Goal: Information Seeking & Learning: Learn about a topic

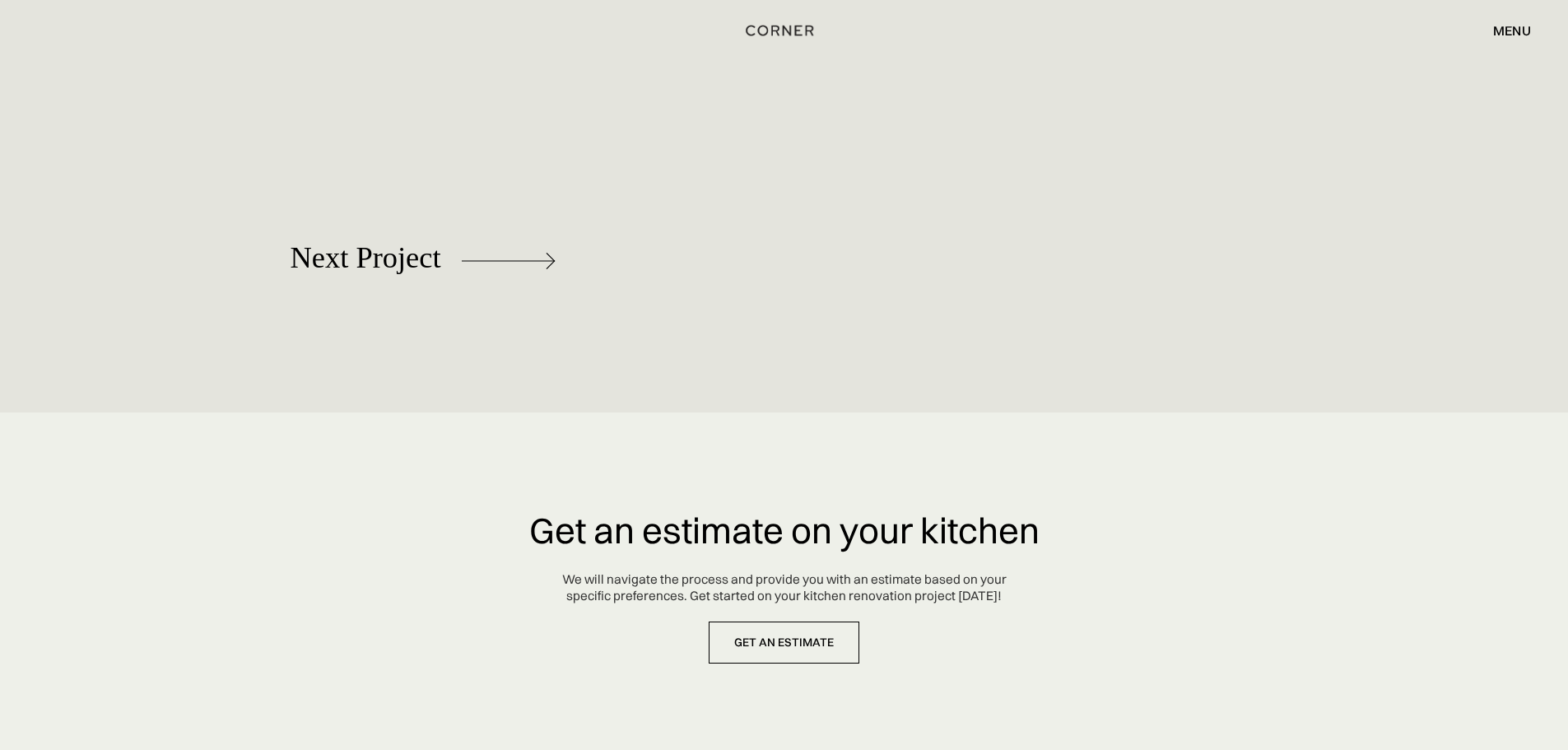
scroll to position [8207, 0]
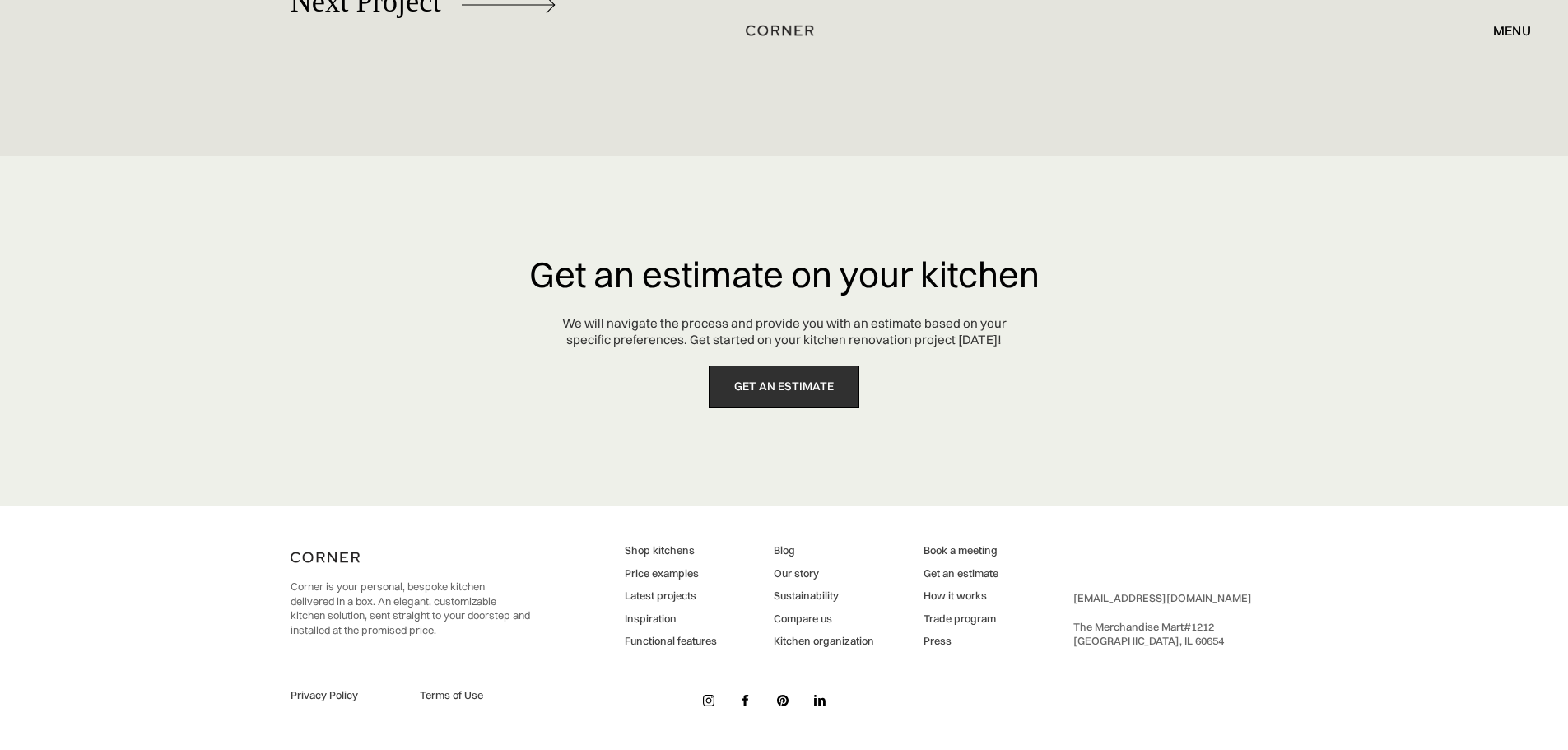
click at [813, 388] on link "get an estimate" at bounding box center [784, 386] width 150 height 42
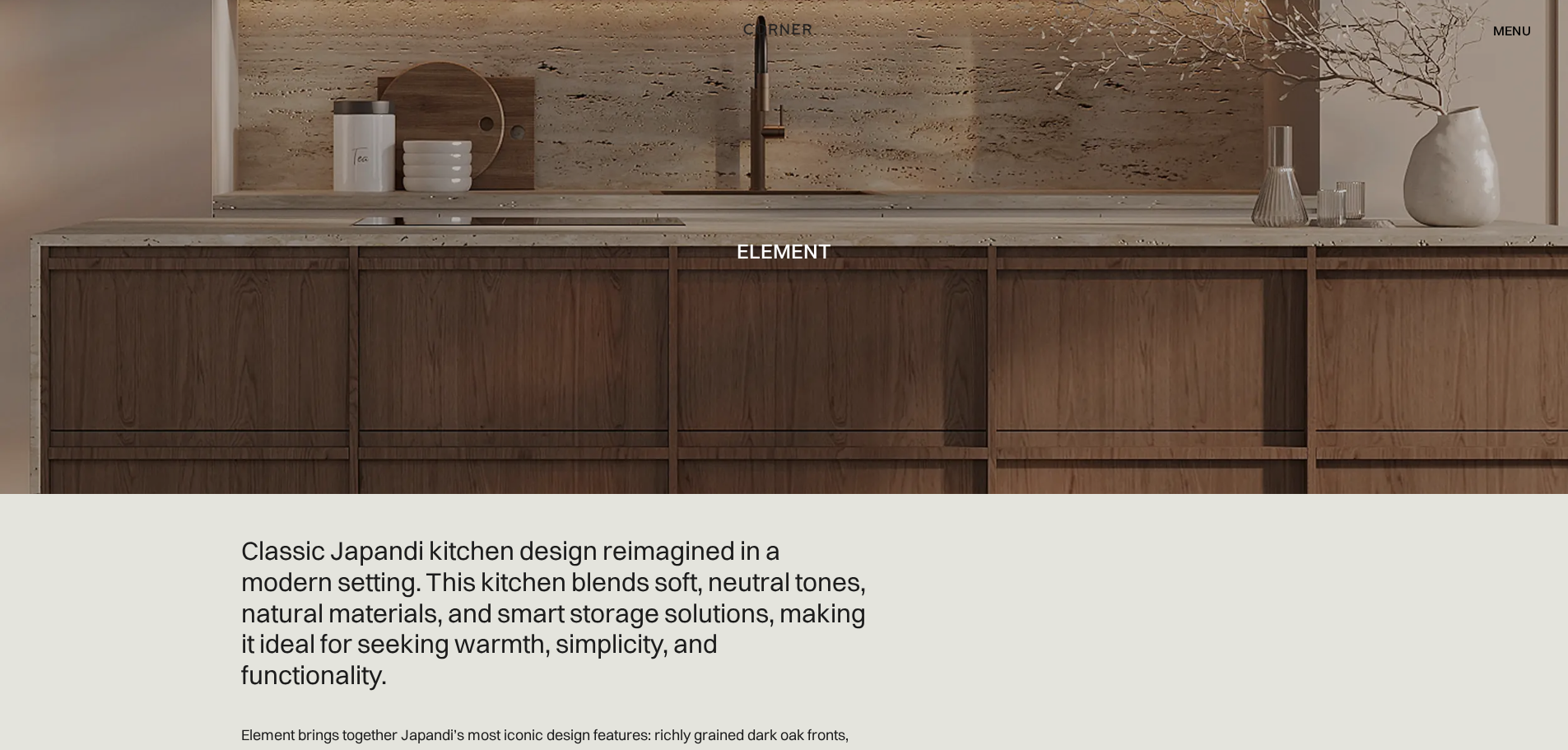
click at [775, 29] on img "home" at bounding box center [778, 28] width 68 height 21
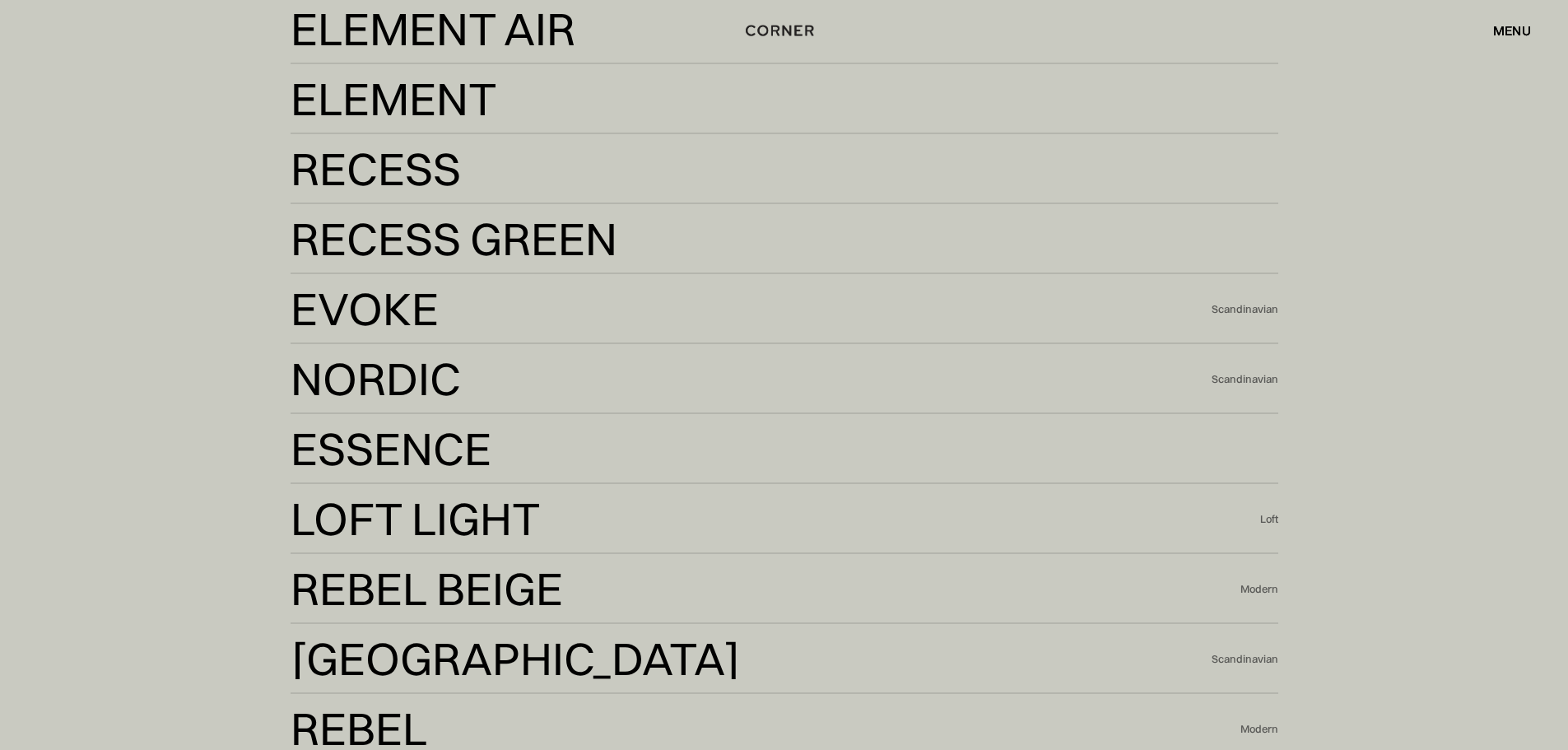
scroll to position [3787, 0]
click at [167, 230] on div "Our globally-inspired design kits [GEOGRAPHIC_DATA] Kyoto Element Air Element A…" at bounding box center [784, 407] width 1568 height 1265
